Goal: Information Seeking & Learning: Learn about a topic

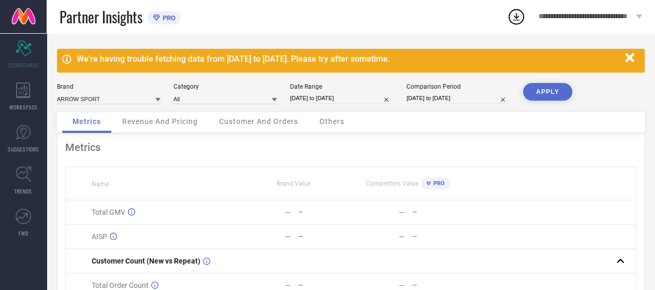
click at [624, 60] on icon "button" at bounding box center [630, 57] width 13 height 13
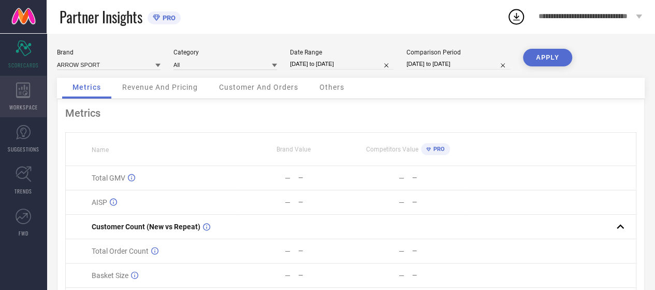
click at [34, 104] on span "WORKSPACE" at bounding box center [23, 107] width 28 height 8
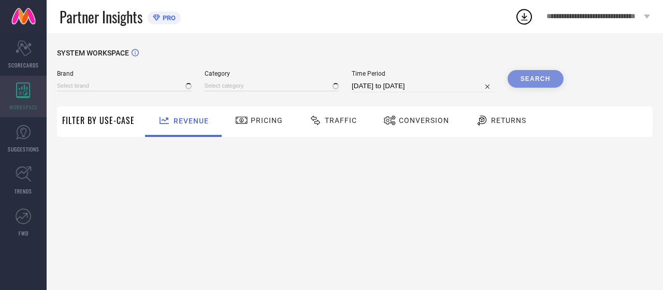
type input "ARROW SPORT"
type input "All"
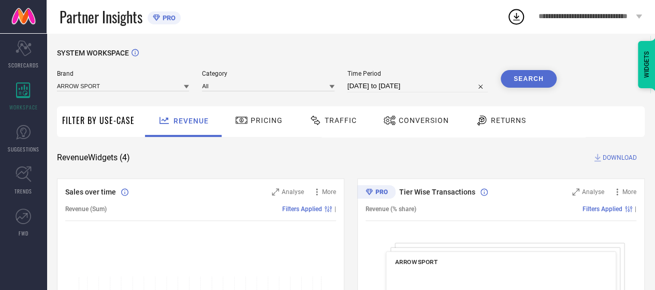
click at [428, 125] on div "Conversion" at bounding box center [416, 120] width 71 height 18
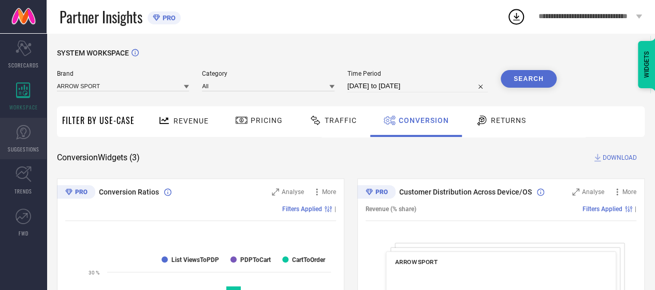
click at [16, 148] on span "SUGGESTIONS" at bounding box center [24, 149] width 32 height 8
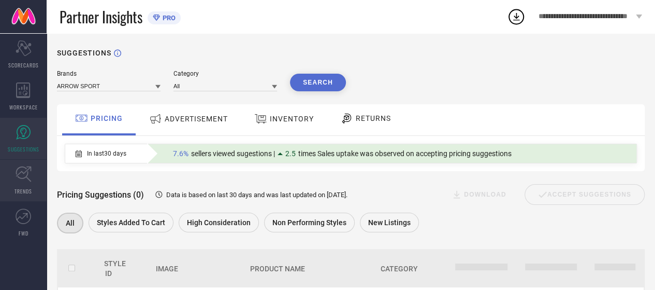
click at [17, 184] on link "TRENDS" at bounding box center [23, 180] width 47 height 41
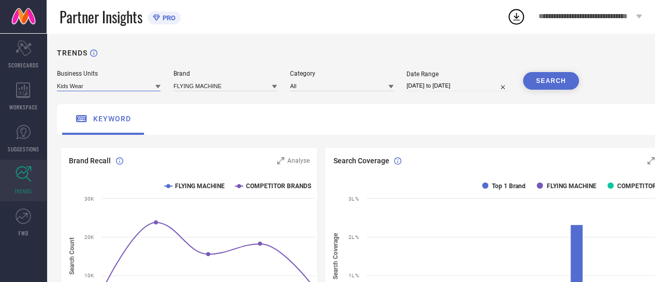
click at [89, 84] on input at bounding box center [109, 85] width 104 height 11
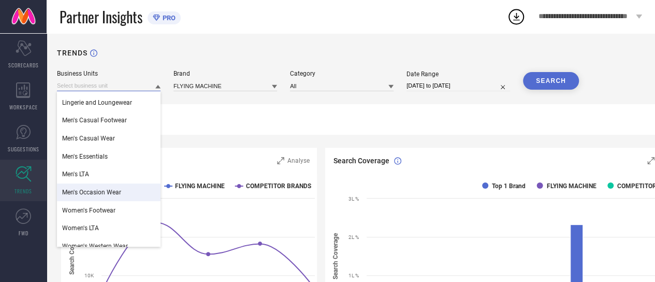
scroll to position [24, 0]
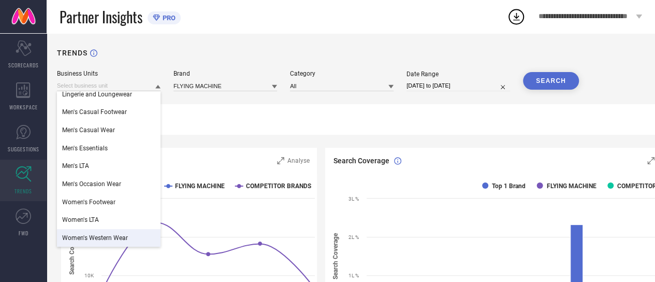
click at [115, 235] on span "Women's Western Wear" at bounding box center [95, 237] width 66 height 7
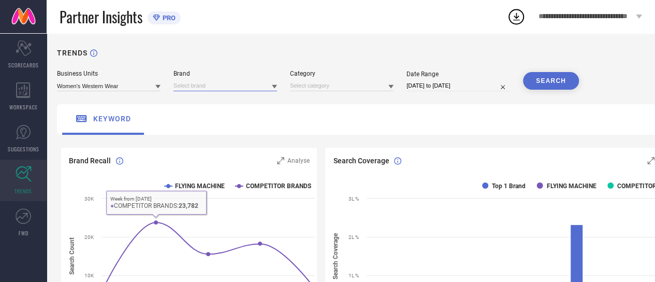
click at [234, 82] on input at bounding box center [226, 85] width 104 height 11
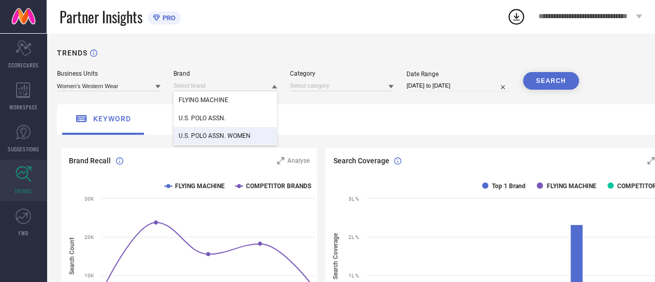
click at [228, 134] on span "U.S. POLO ASSN. WOMEN" at bounding box center [215, 135] width 72 height 7
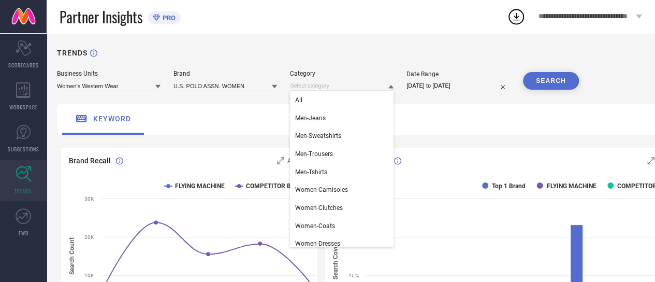
click at [337, 86] on input at bounding box center [342, 85] width 104 height 11
click at [341, 108] on div "All" at bounding box center [342, 100] width 104 height 18
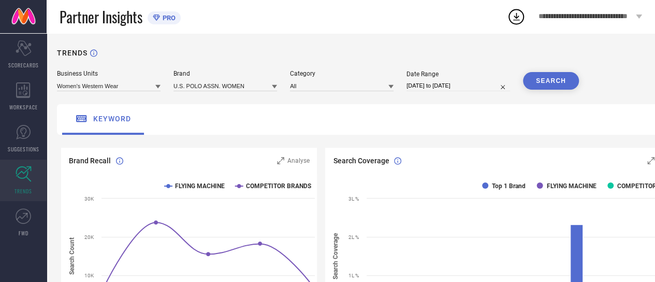
click at [435, 88] on input "[DATE] to [DATE]" at bounding box center [459, 85] width 104 height 11
select select "7"
select select "2025"
select select "8"
select select "2025"
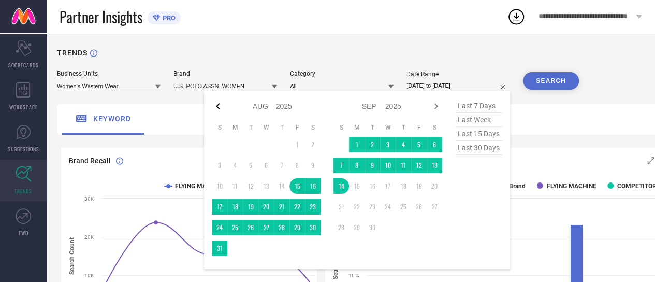
click at [216, 108] on icon at bounding box center [218, 106] width 12 height 12
select select "6"
select select "2025"
select select "7"
select select "2025"
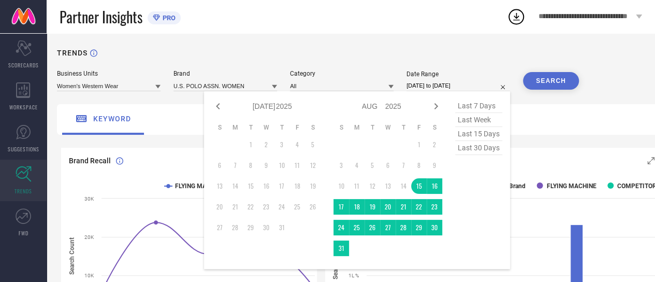
click at [216, 108] on icon at bounding box center [218, 106] width 12 height 12
select select "5"
select select "2025"
select select "6"
select select "2025"
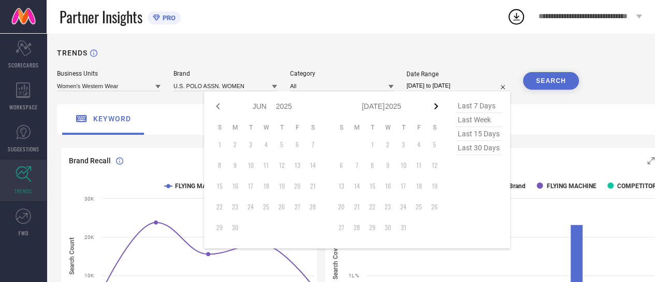
click at [436, 105] on icon at bounding box center [437, 106] width 4 height 6
select select "6"
select select "2025"
select select "7"
select select "2025"
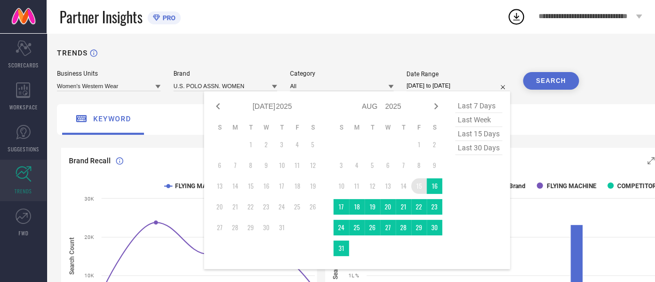
type input "After [DATE]"
click at [420, 190] on td "15" at bounding box center [419, 186] width 16 height 16
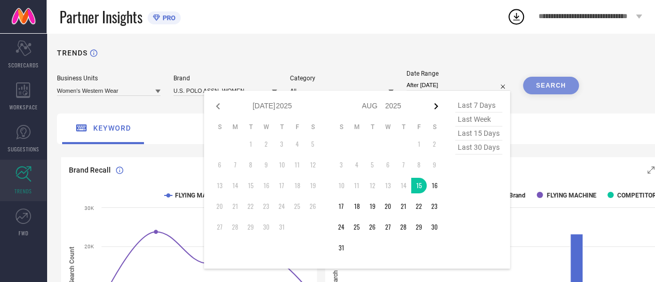
click at [437, 105] on icon at bounding box center [436, 106] width 12 height 12
select select "7"
select select "2025"
select select "8"
select select "2025"
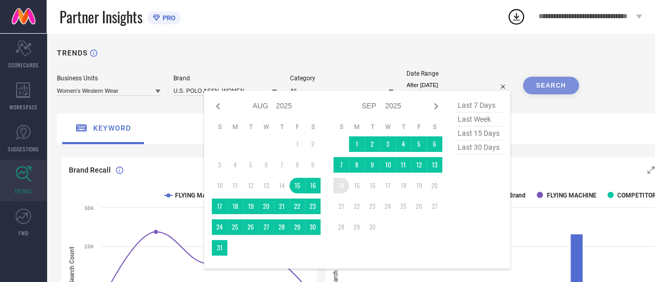
type input "[DATE] to [DATE]"
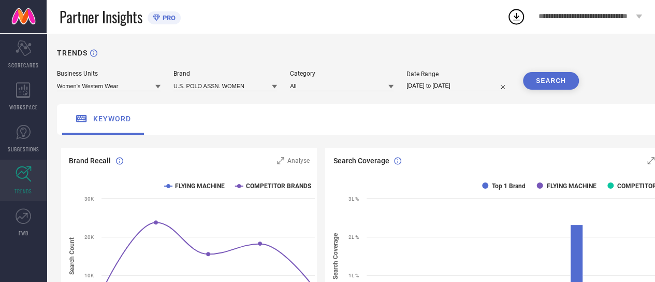
click at [544, 79] on button "SEARCH" at bounding box center [551, 81] width 56 height 18
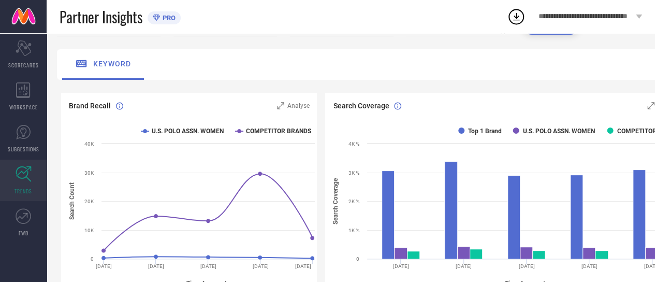
scroll to position [0, 0]
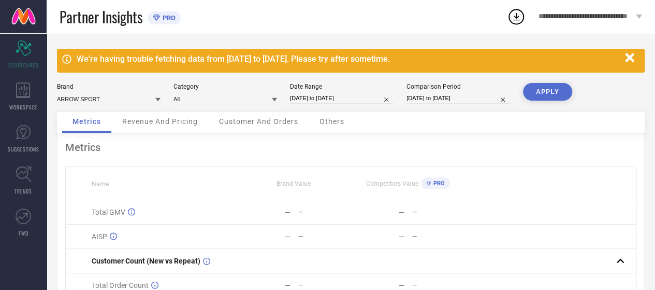
click at [18, 95] on icon at bounding box center [23, 90] width 15 height 16
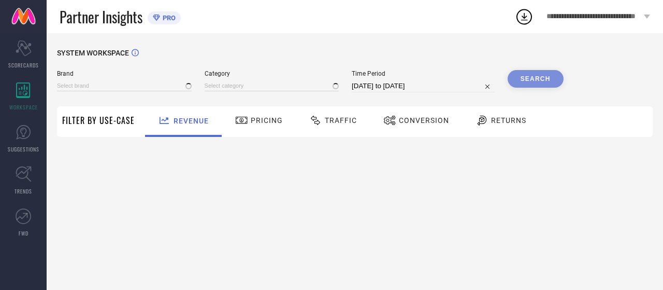
type input "ARROW SPORT"
type input "All"
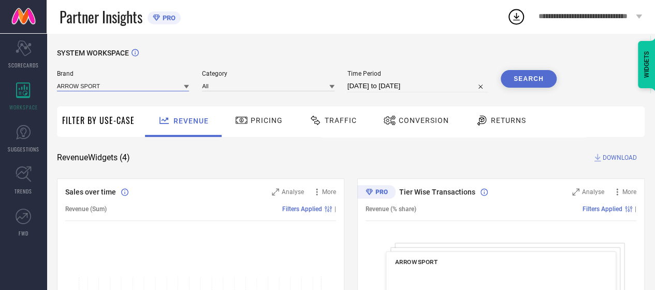
click at [106, 89] on input at bounding box center [123, 85] width 132 height 11
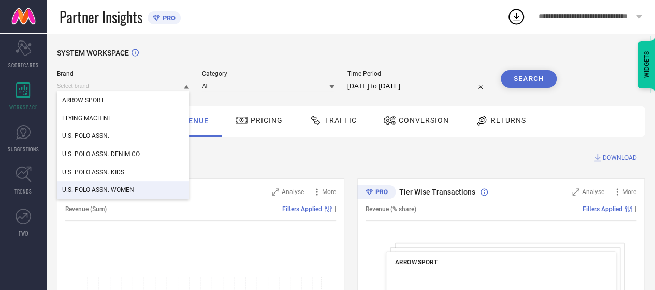
click at [121, 189] on span "U.S. POLO ASSN. WOMEN" at bounding box center [98, 189] width 72 height 7
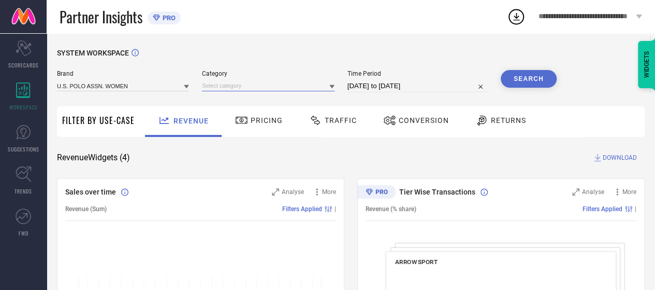
click at [253, 86] on input at bounding box center [268, 85] width 132 height 11
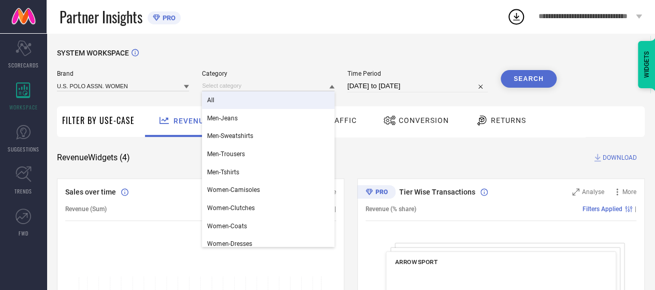
click at [247, 98] on div "All" at bounding box center [268, 100] width 132 height 18
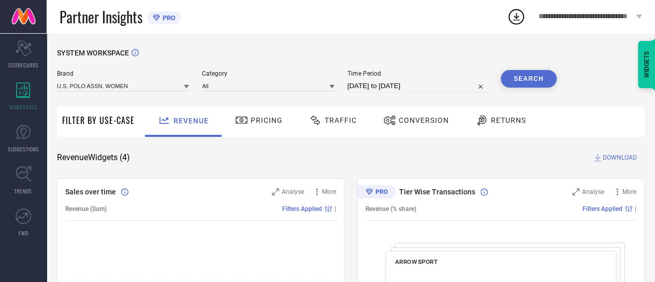
click at [374, 85] on input "[DATE] to [DATE]" at bounding box center [418, 86] width 140 height 12
select select "7"
select select "2025"
select select "8"
select select "2025"
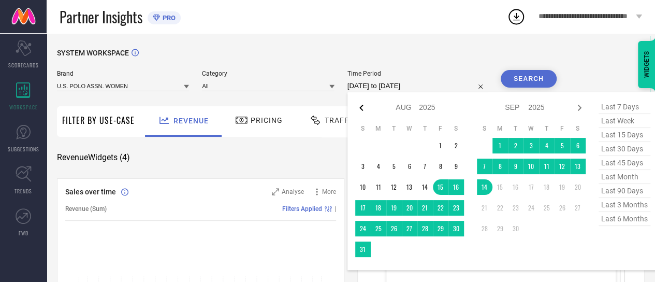
click at [362, 111] on icon at bounding box center [361, 108] width 12 height 12
select select "6"
select select "2025"
select select "7"
select select "2025"
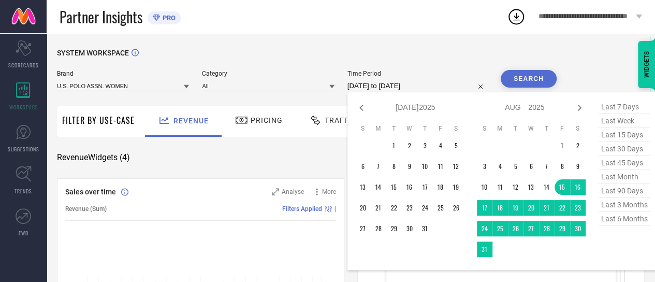
click at [362, 111] on icon at bounding box center [361, 108] width 12 height 12
select select "5"
select select "2025"
select select "6"
select select "2025"
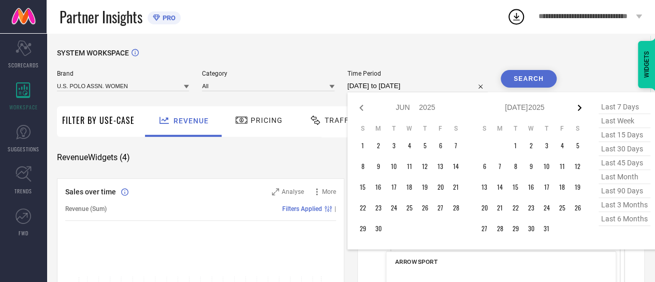
click at [583, 105] on icon at bounding box center [580, 108] width 12 height 12
select select "6"
select select "2025"
select select "7"
select select "2025"
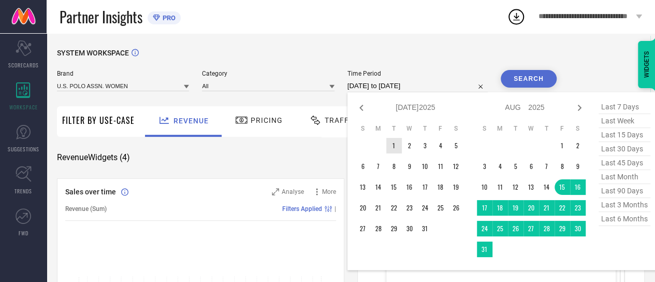
type input "After 01-07-2025"
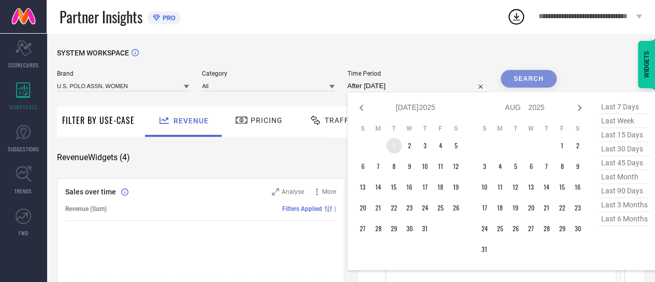
click at [400, 143] on td "1" at bounding box center [395, 146] width 16 height 16
click at [585, 109] on icon at bounding box center [580, 108] width 12 height 12
select select "7"
select select "2025"
select select "8"
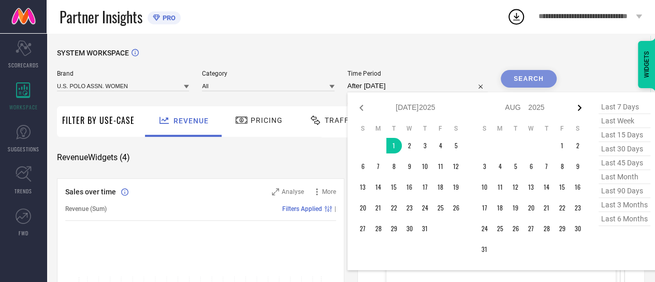
select select "2025"
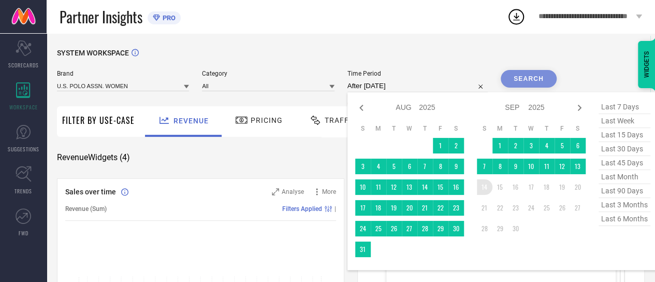
type input "01-07-2025 to 14-09-2025"
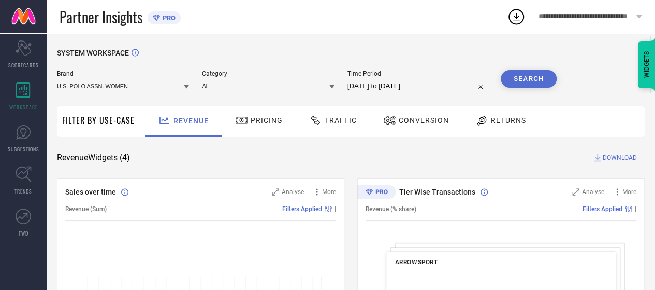
click at [527, 85] on button "Search" at bounding box center [529, 79] width 56 height 18
select select "6"
select select "2025"
select select "7"
select select "2025"
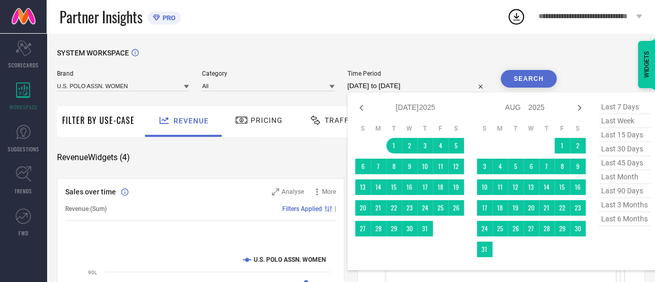
click at [374, 85] on input "01-07-2025 to 14-09-2025" at bounding box center [418, 86] width 140 height 12
click at [358, 104] on icon at bounding box center [361, 108] width 12 height 12
select select "5"
select select "2025"
select select "6"
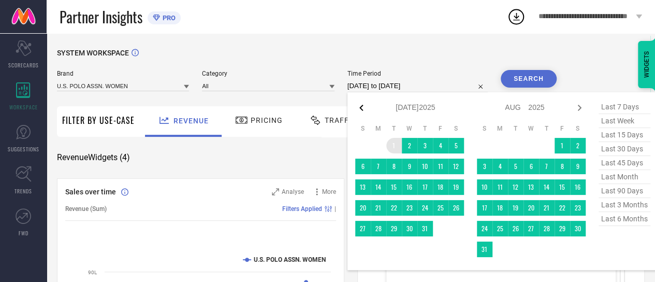
select select "2025"
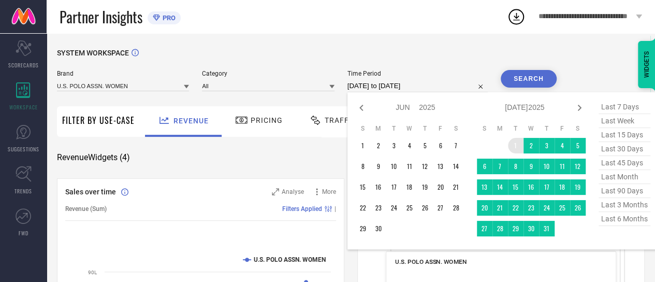
click at [358, 104] on icon at bounding box center [361, 108] width 12 height 12
select select "4"
select select "2025"
select select "5"
select select "2025"
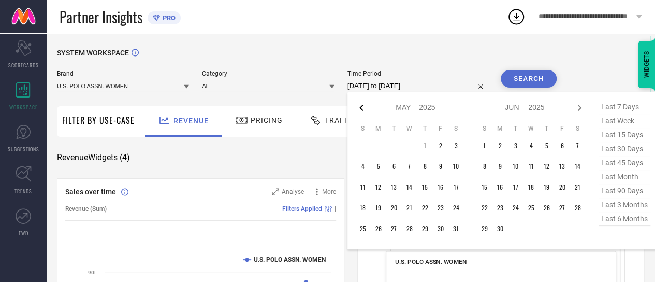
click at [363, 105] on icon at bounding box center [361, 108] width 12 height 12
select select "3"
select select "2025"
select select "4"
select select "2025"
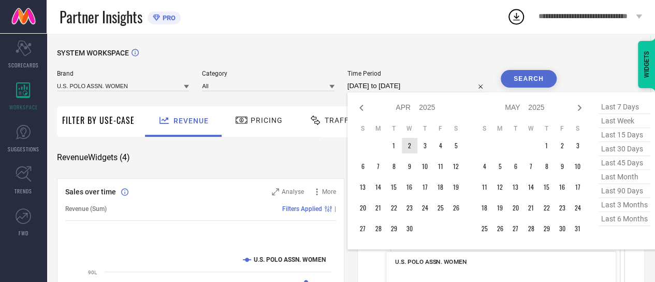
type input "After 01-04-2025"
click at [396, 145] on td "1" at bounding box center [395, 146] width 16 height 16
click at [579, 107] on icon at bounding box center [580, 108] width 12 height 12
select select "4"
select select "2025"
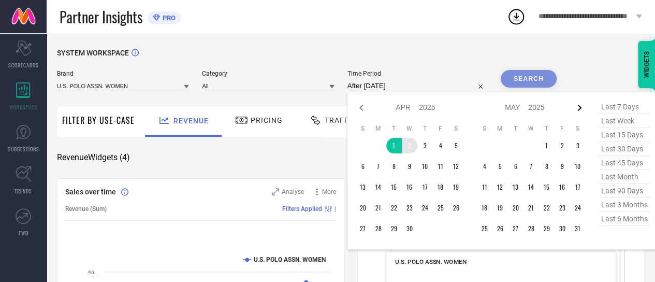
select select "5"
select select "2025"
click at [579, 107] on icon at bounding box center [580, 108] width 12 height 12
select select "5"
select select "2025"
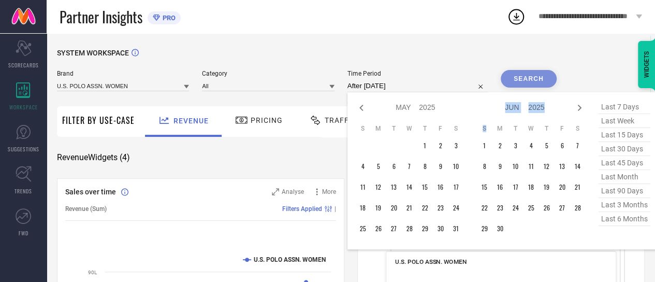
select select "6"
select select "2025"
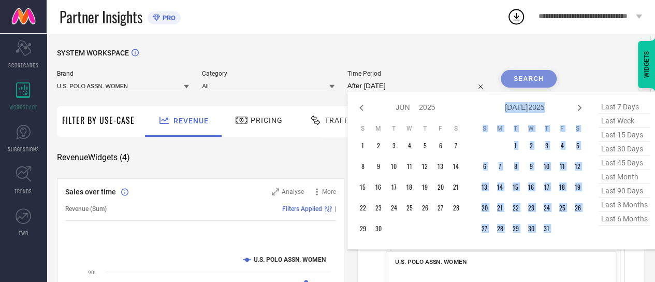
click at [579, 107] on icon at bounding box center [580, 108] width 12 height 12
select select "6"
select select "2025"
select select "7"
select select "2025"
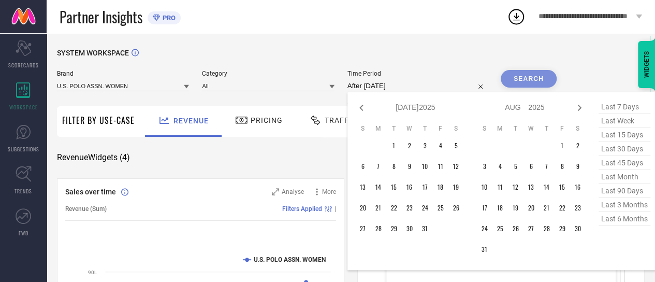
click at [594, 66] on div "SYSTEM WORKSPACE" at bounding box center [351, 59] width 588 height 21
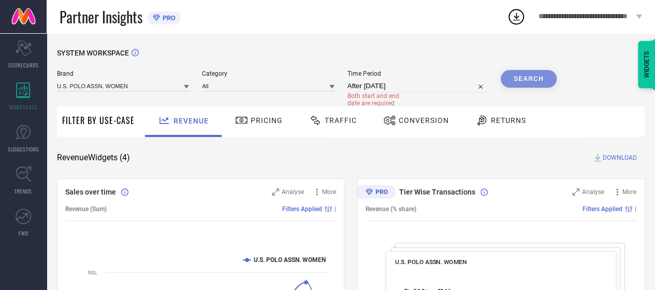
click at [375, 78] on div "Time Period After 01-04-2025 Both start and end date are required" at bounding box center [418, 88] width 140 height 37
click at [378, 86] on input "After 01-04-2025" at bounding box center [418, 86] width 140 height 12
select select "3"
select select "2025"
select select "4"
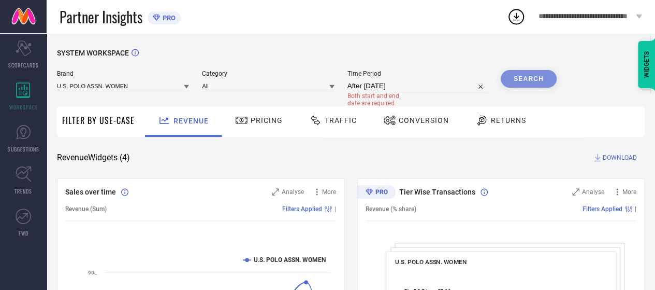
select select "2025"
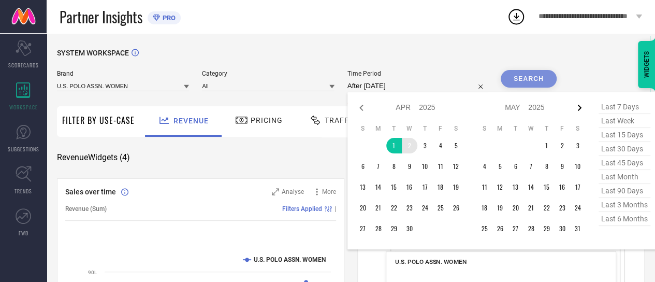
click at [581, 108] on icon at bounding box center [580, 108] width 4 height 6
select select "4"
select select "2025"
select select "5"
select select "2025"
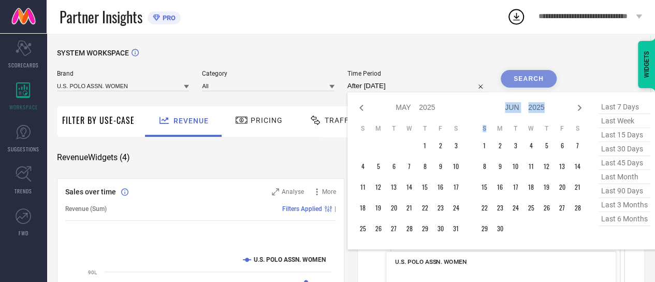
click at [581, 108] on icon at bounding box center [580, 108] width 4 height 6
select select "5"
select select "2025"
select select "6"
select select "2025"
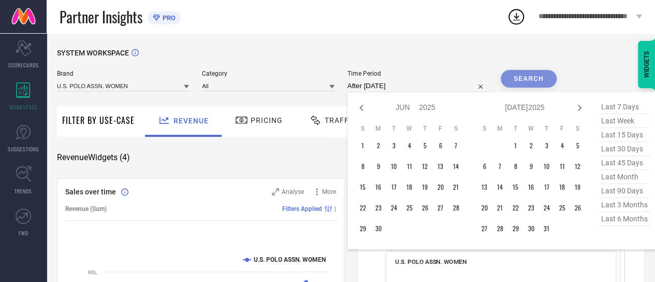
click at [581, 108] on icon at bounding box center [580, 108] width 4 height 6
select select "6"
select select "2025"
select select "7"
select select "2025"
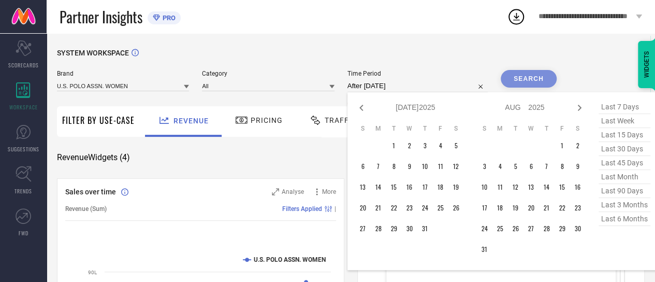
click at [581, 108] on icon at bounding box center [580, 108] width 4 height 6
select select "7"
select select "2025"
select select "8"
select select "2025"
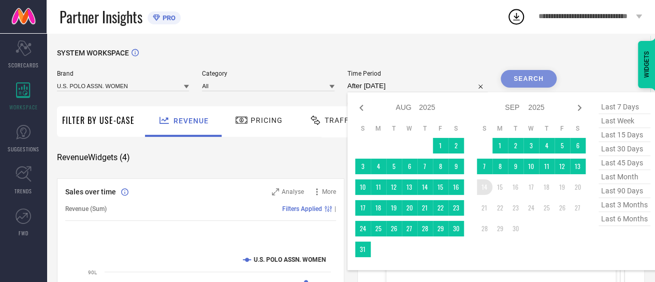
type input "01-04-2025 to 14-09-2025"
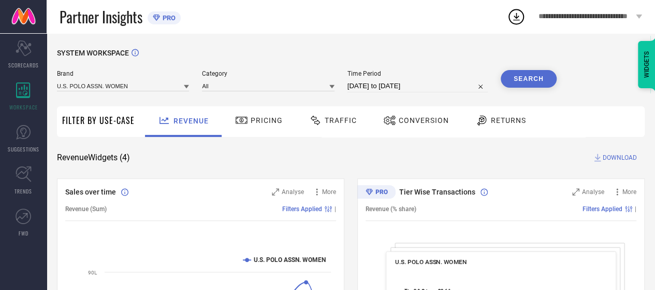
click at [524, 77] on button "Search" at bounding box center [529, 79] width 56 height 18
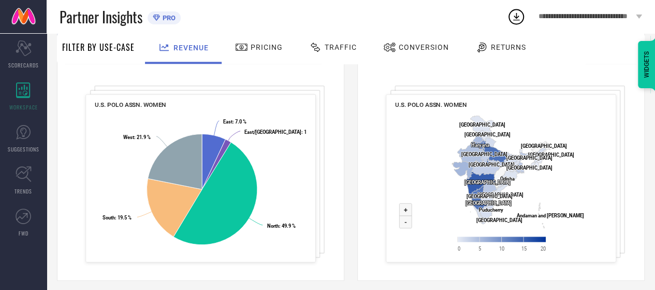
scroll to position [435, 0]
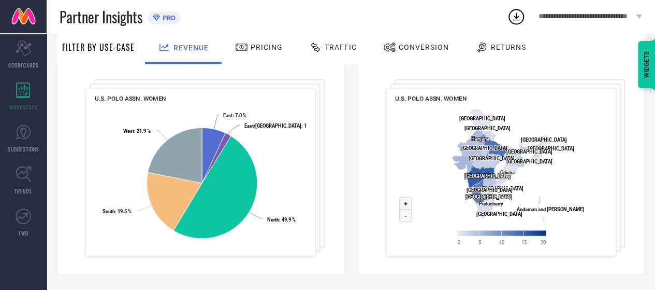
click at [252, 50] on span "Pricing" at bounding box center [267, 47] width 32 height 8
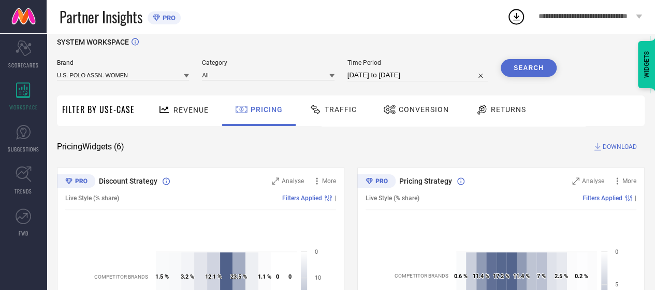
scroll to position [0, 0]
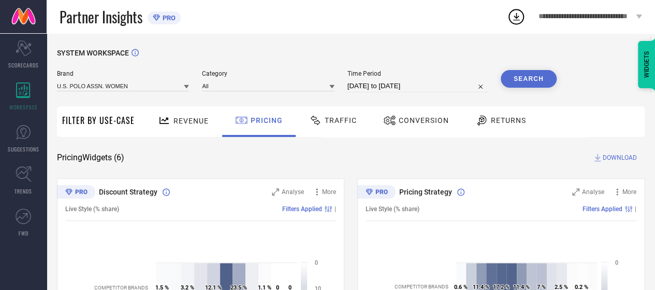
click at [331, 128] on div "Traffic" at bounding box center [333, 120] width 53 height 18
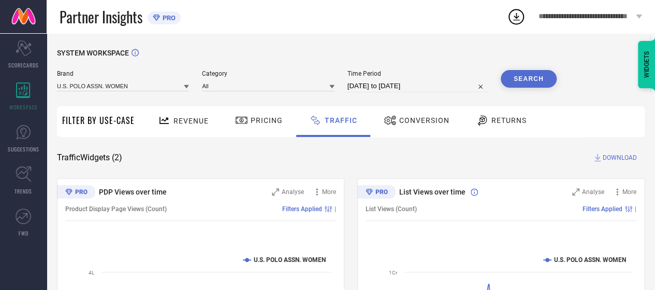
click at [418, 122] on span "Conversion" at bounding box center [424, 120] width 50 height 8
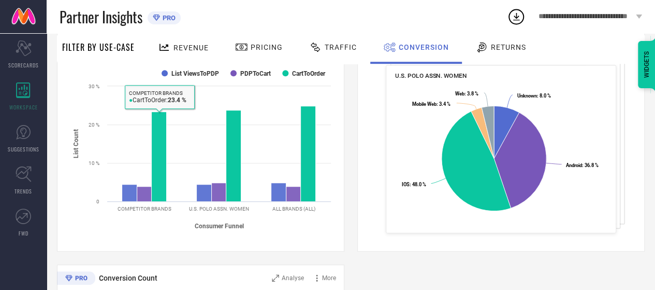
scroll to position [176, 0]
